Goal: Find specific page/section: Find specific page/section

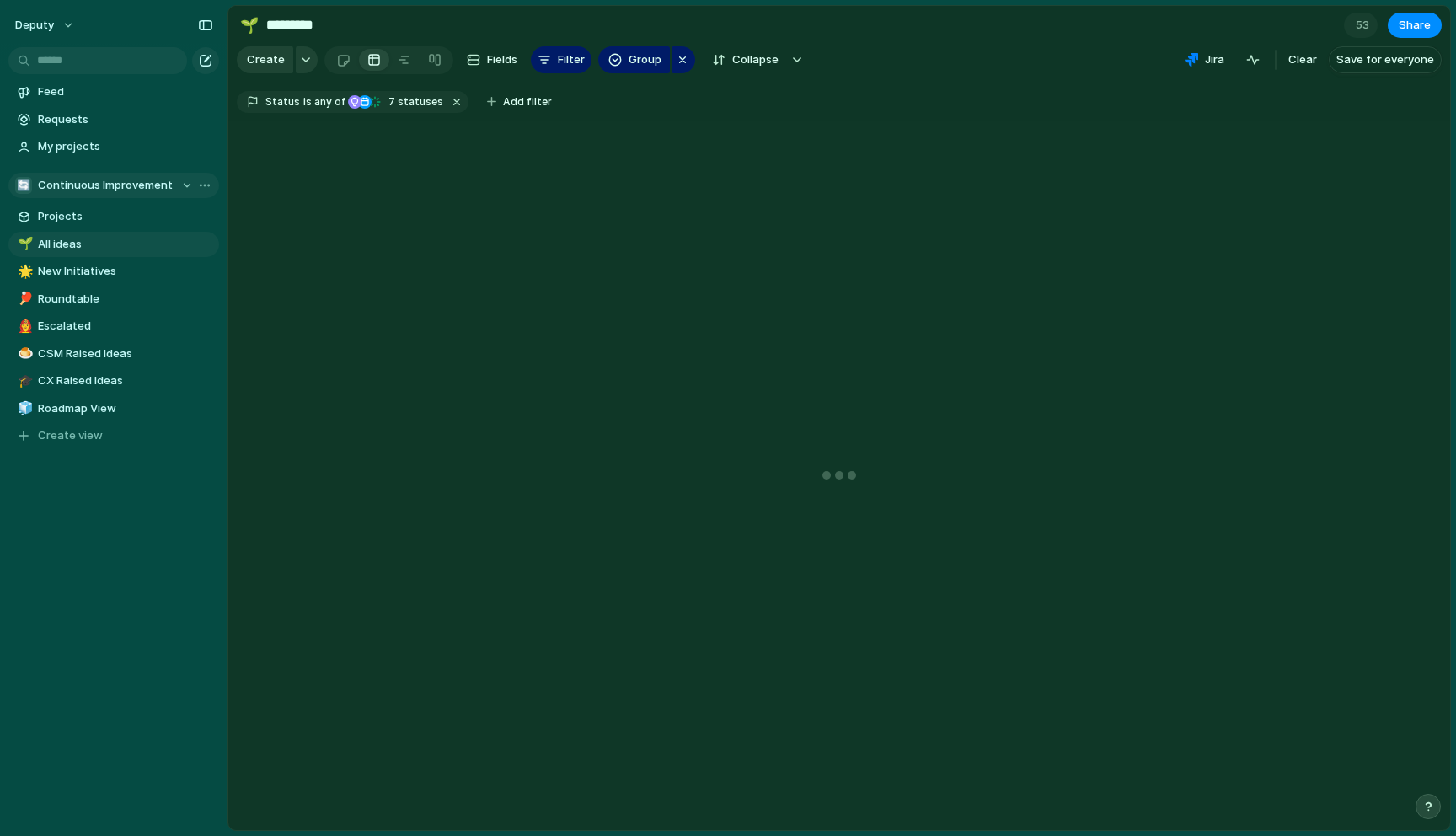
click at [122, 184] on span "Continuous Improvement" at bounding box center [105, 185] width 135 height 16
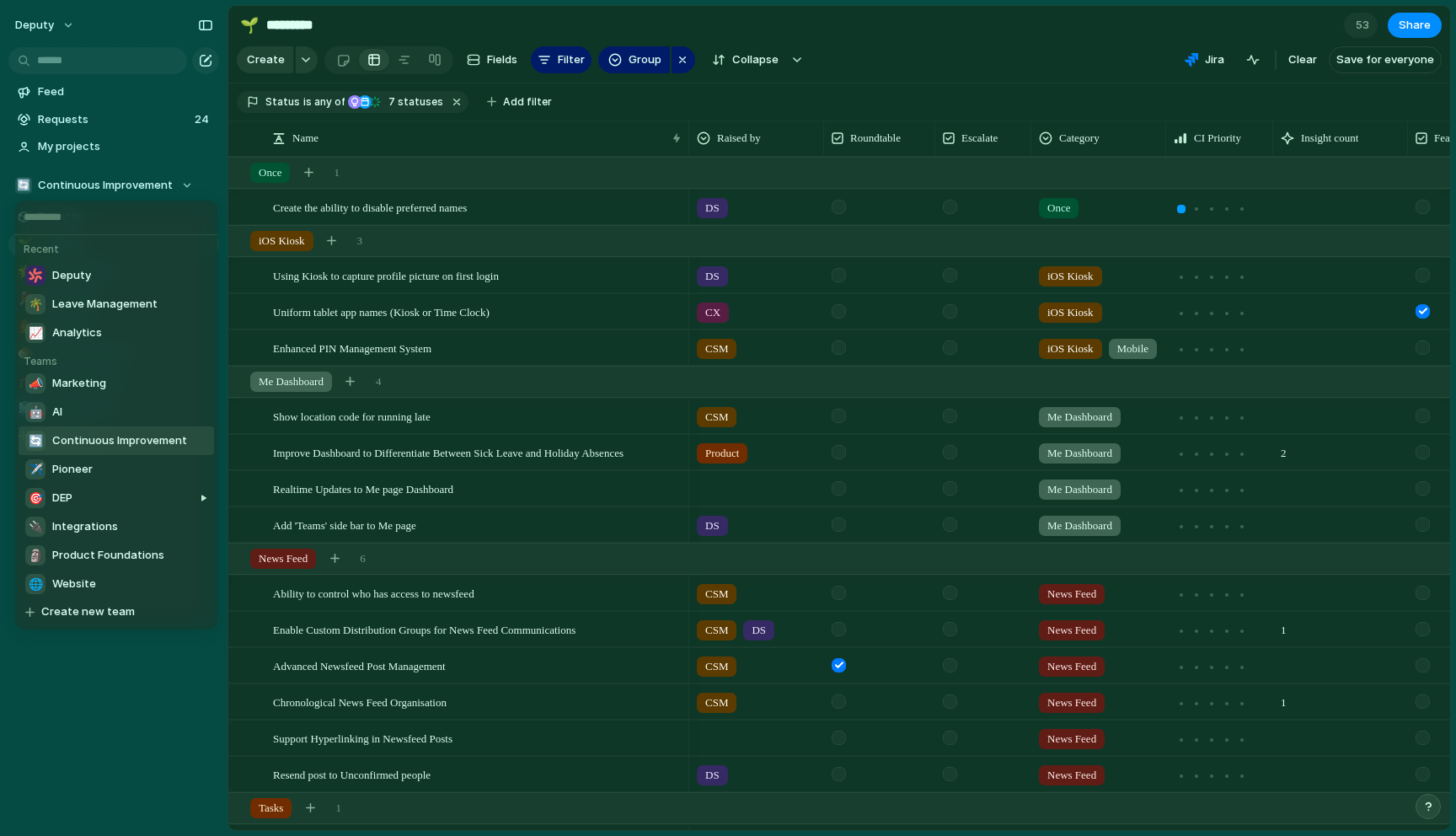
click at [115, 444] on span "Continuous Improvement" at bounding box center [119, 440] width 135 height 16
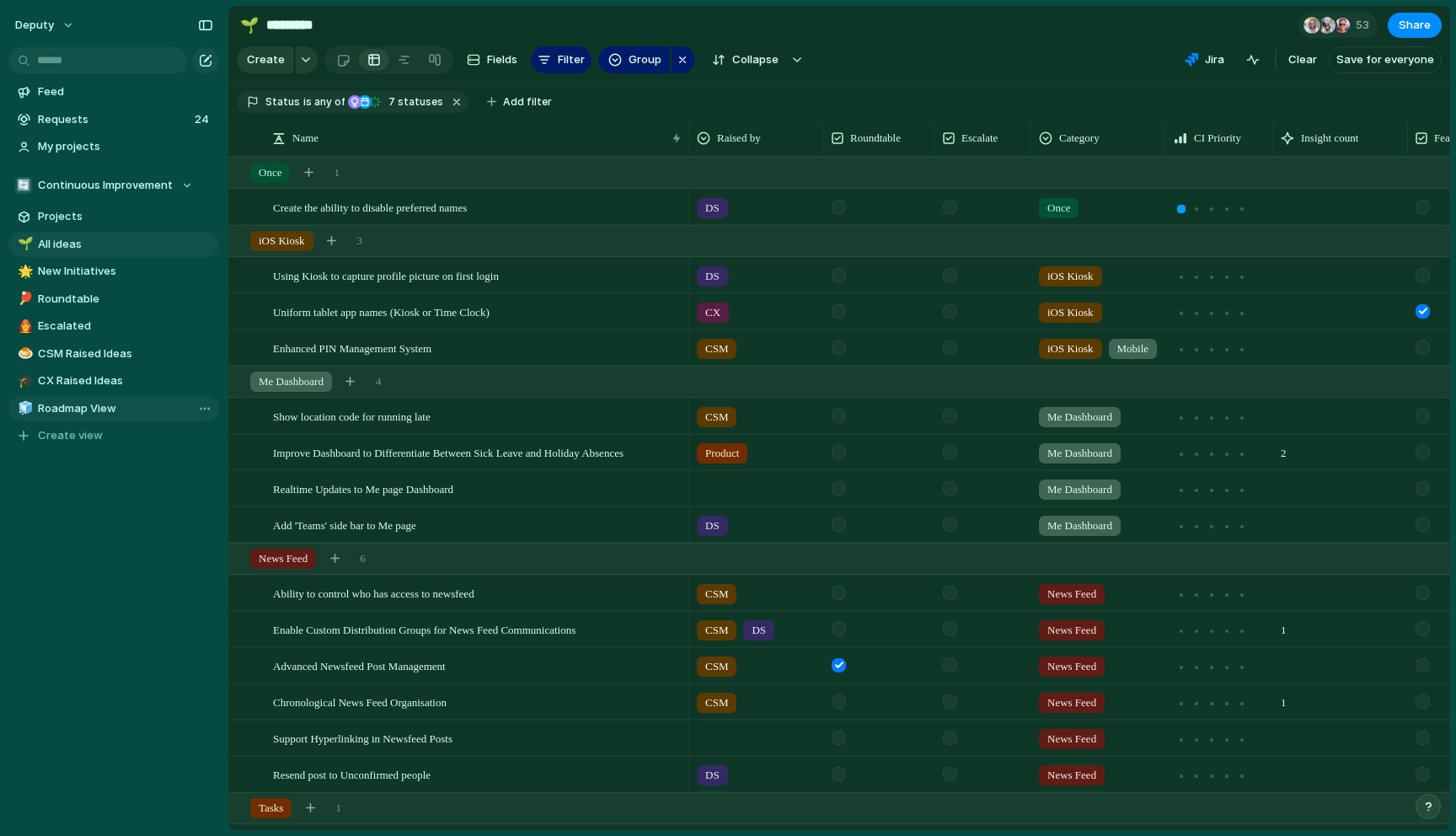
click at [94, 411] on span "Roadmap View" at bounding box center [125, 408] width 175 height 16
type input "**********"
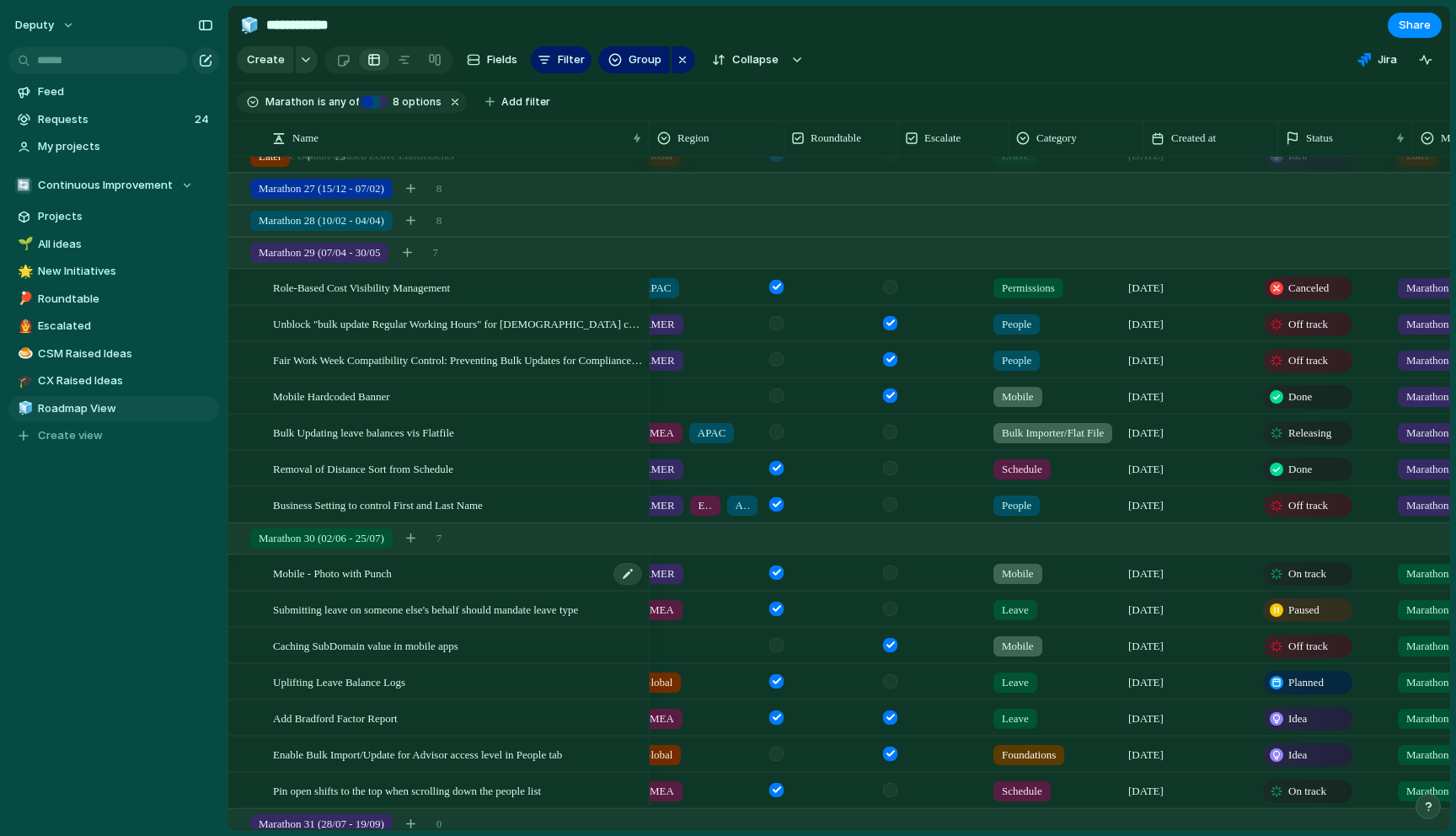
scroll to position [0, 70]
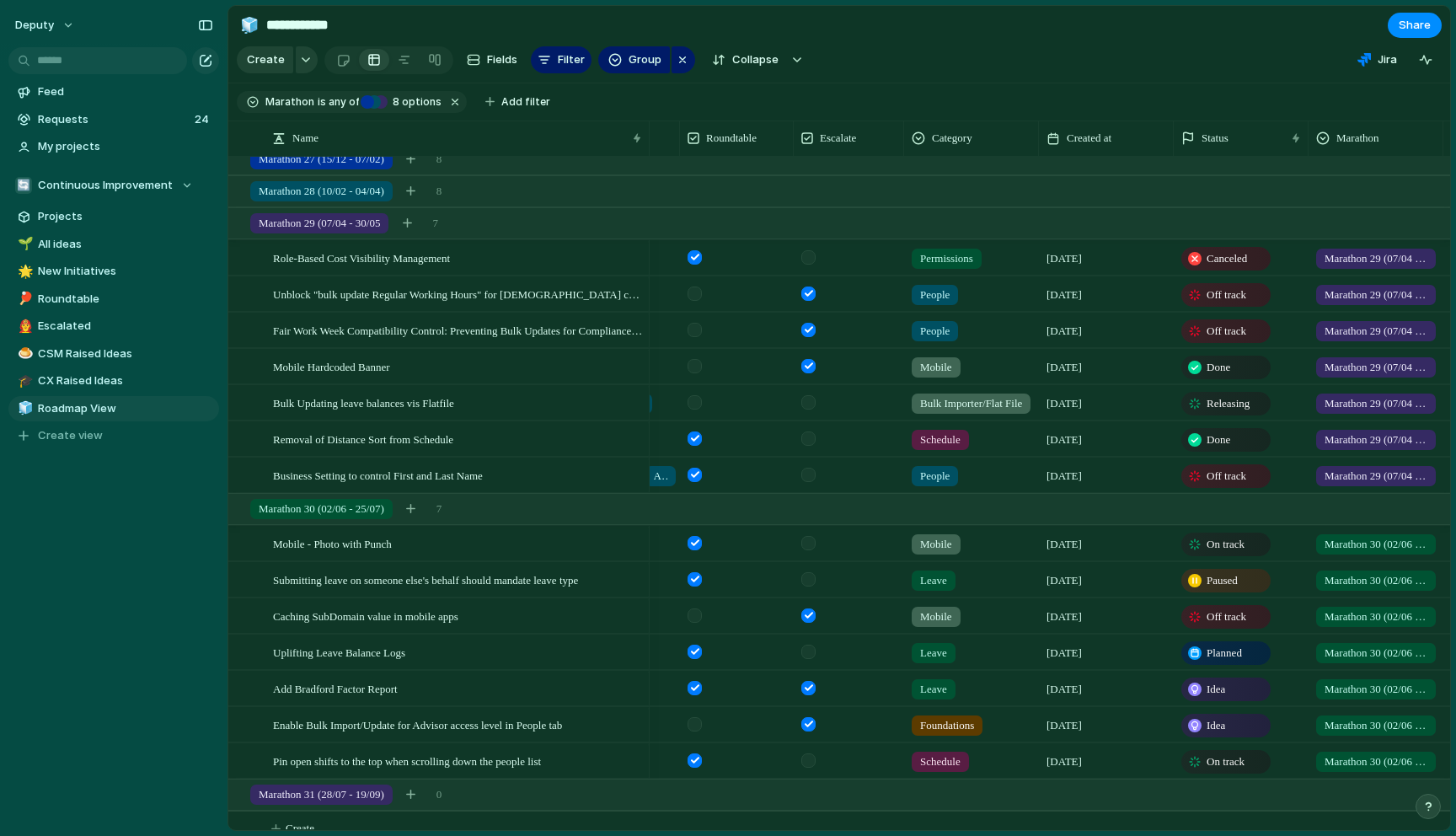
click at [1212, 549] on span "On track" at bounding box center [1225, 543] width 38 height 16
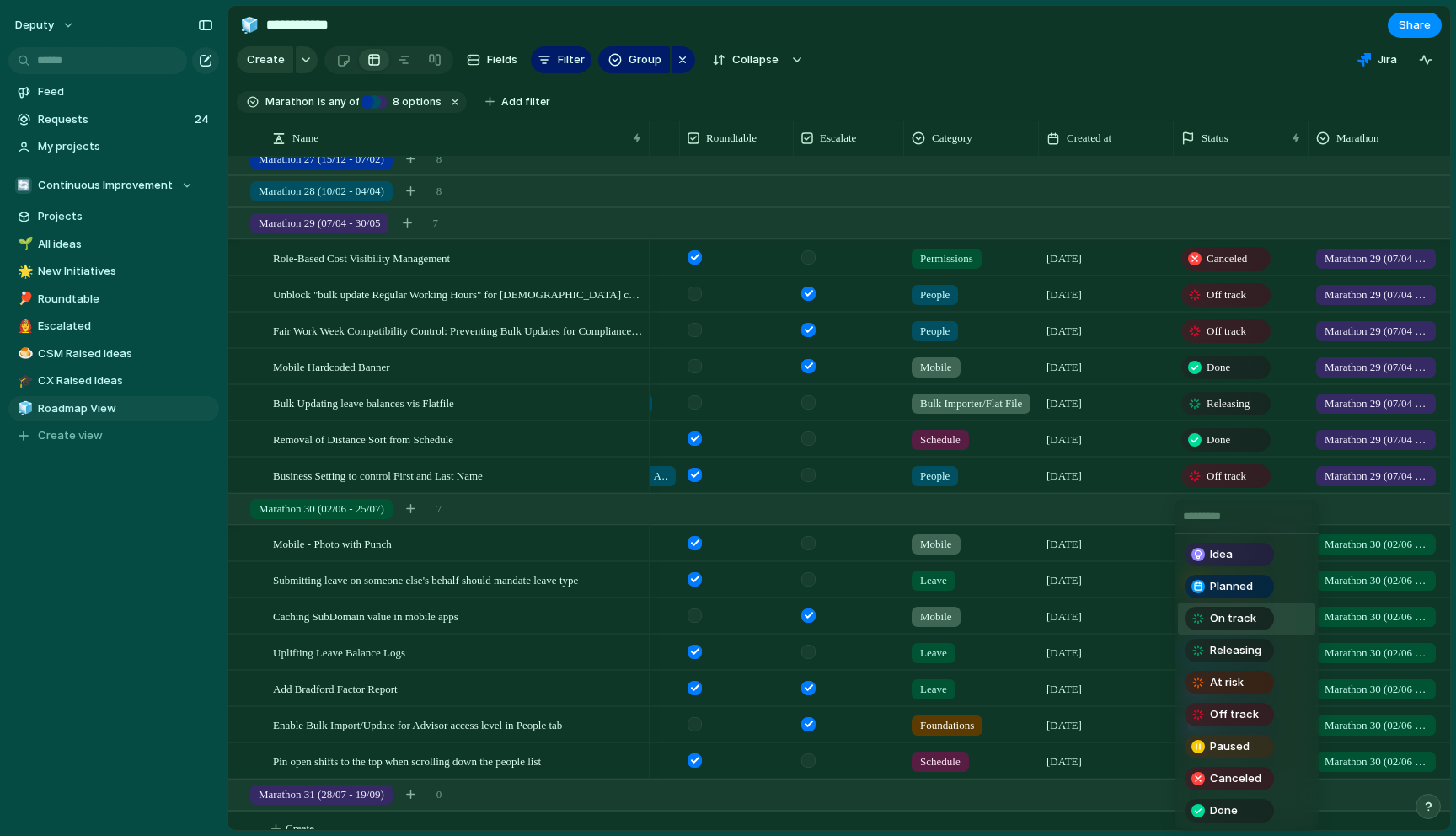
click at [1212, 549] on span "Idea" at bounding box center [1221, 554] width 22 height 16
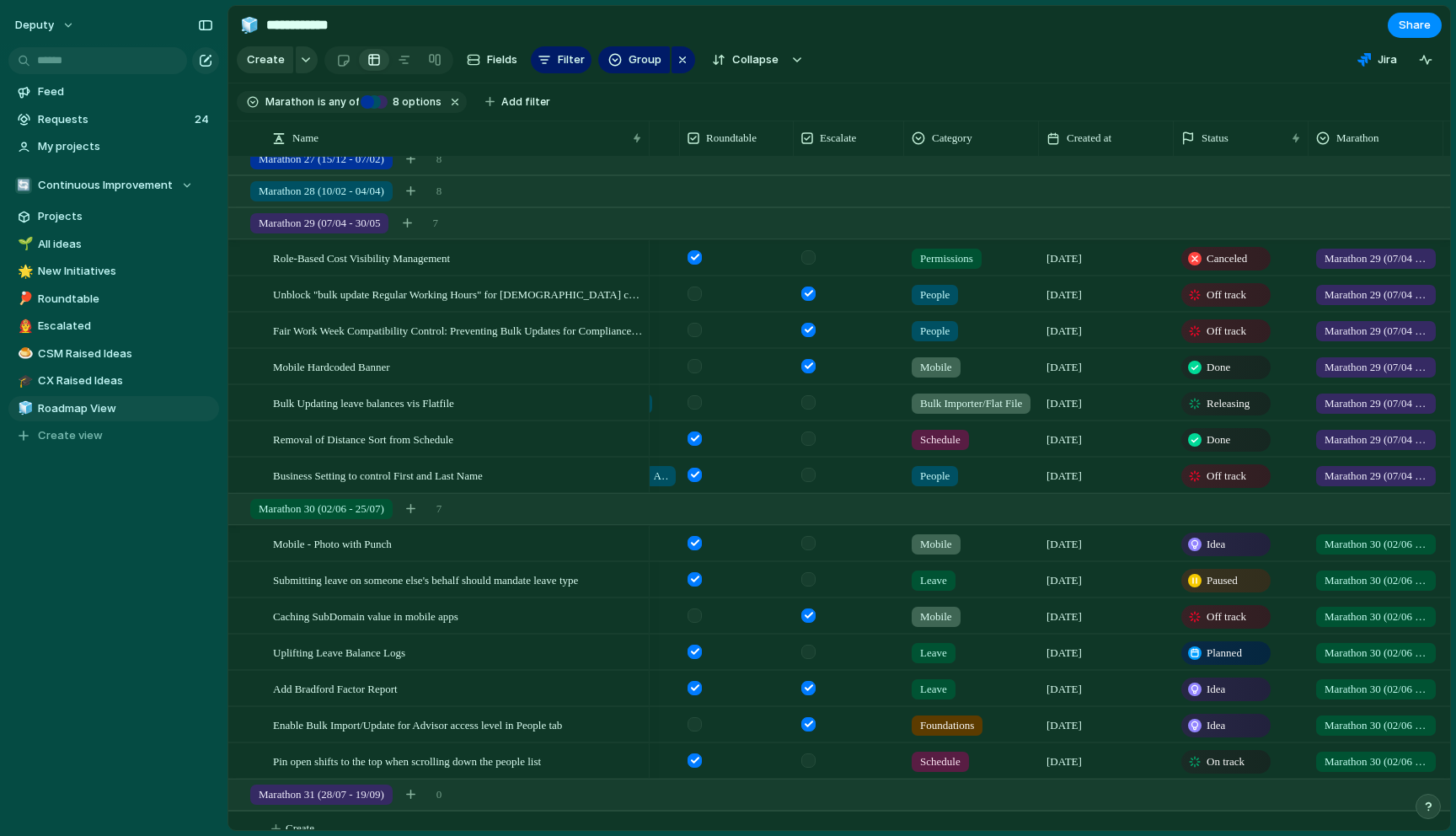
click at [1230, 546] on div "Idea" at bounding box center [1225, 544] width 86 height 20
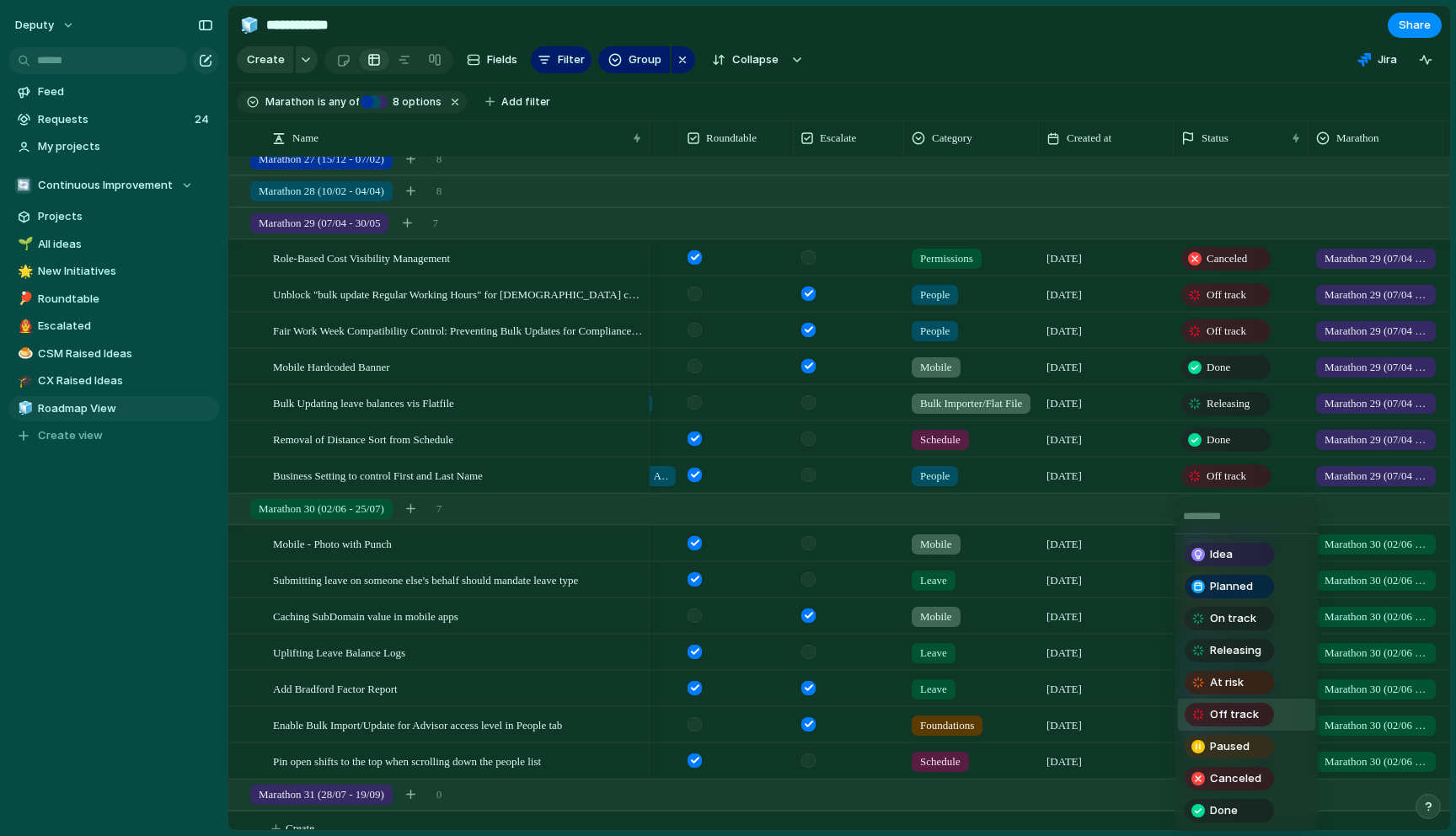
click at [1240, 718] on span "Off track" at bounding box center [1234, 714] width 48 height 16
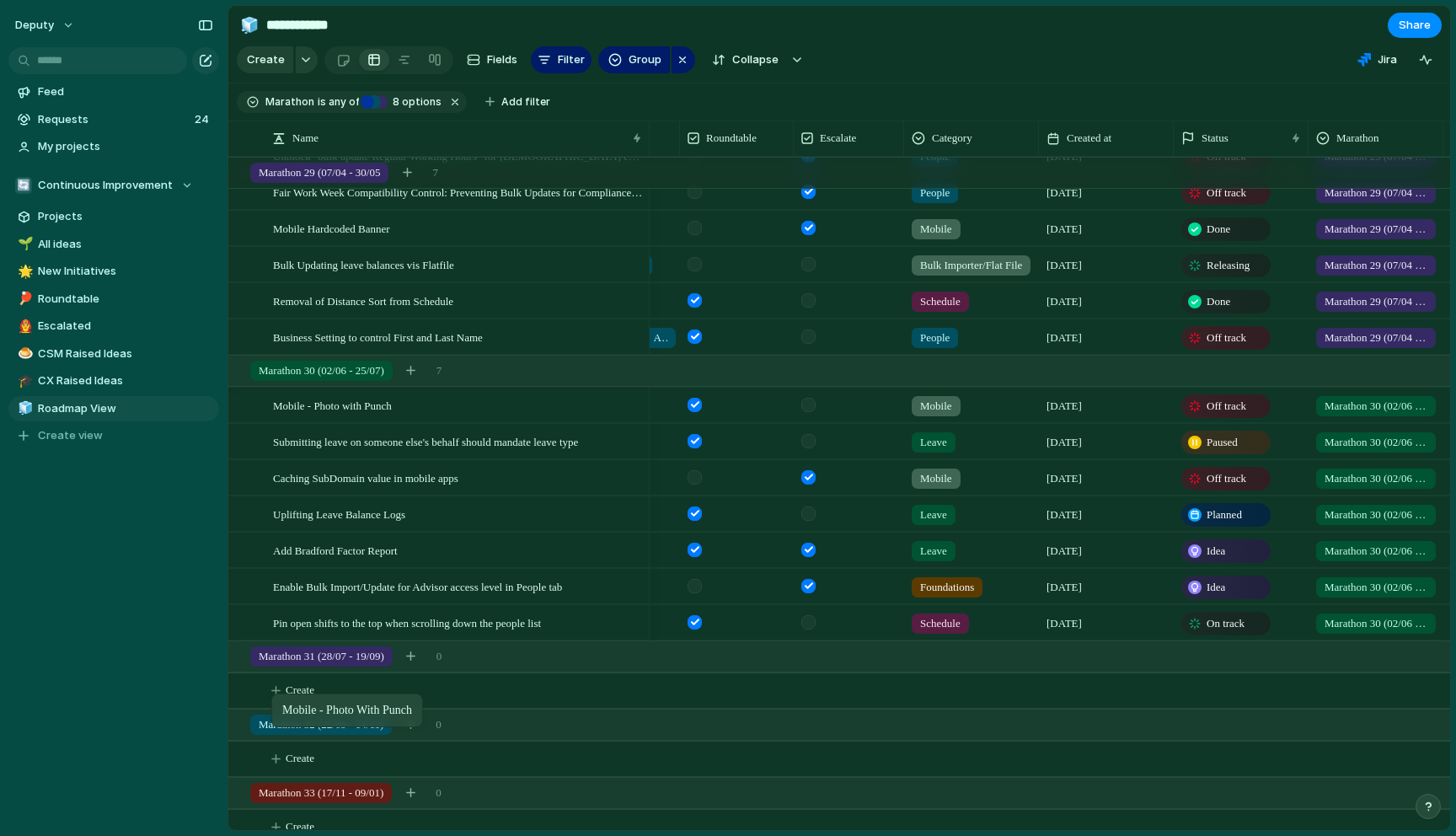
drag, startPoint x: 325, startPoint y: 405, endPoint x: 280, endPoint y: 697, distance: 295.4
